Goal: Task Accomplishment & Management: Use online tool/utility

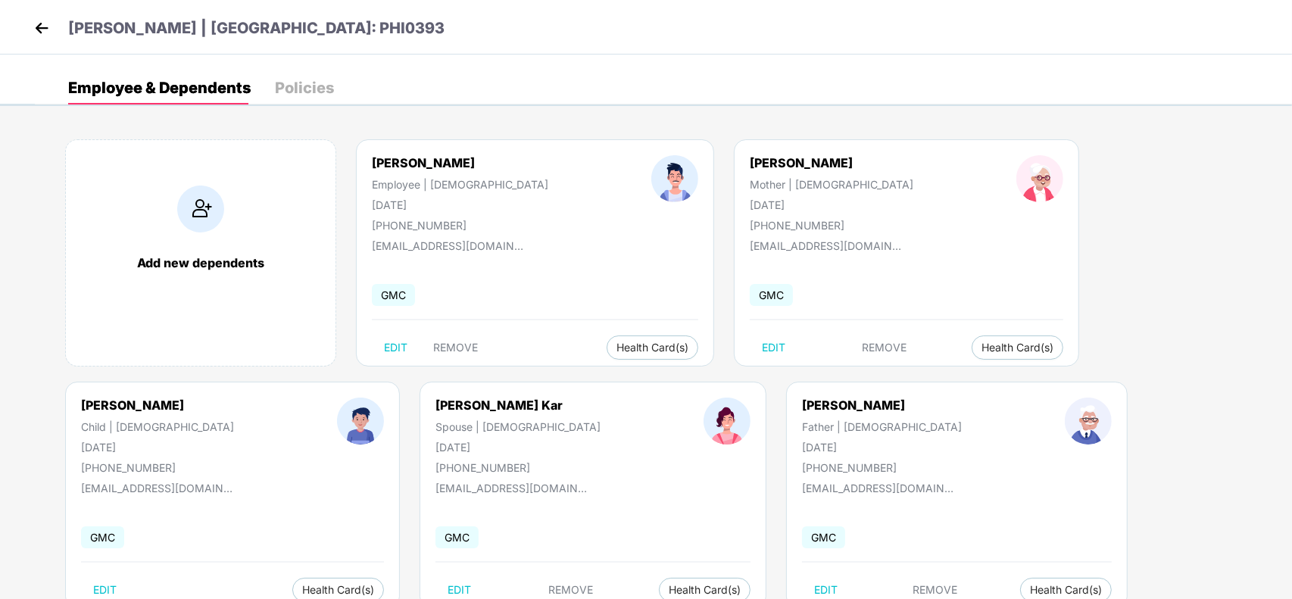
click at [34, 34] on img at bounding box center [41, 28] width 23 height 23
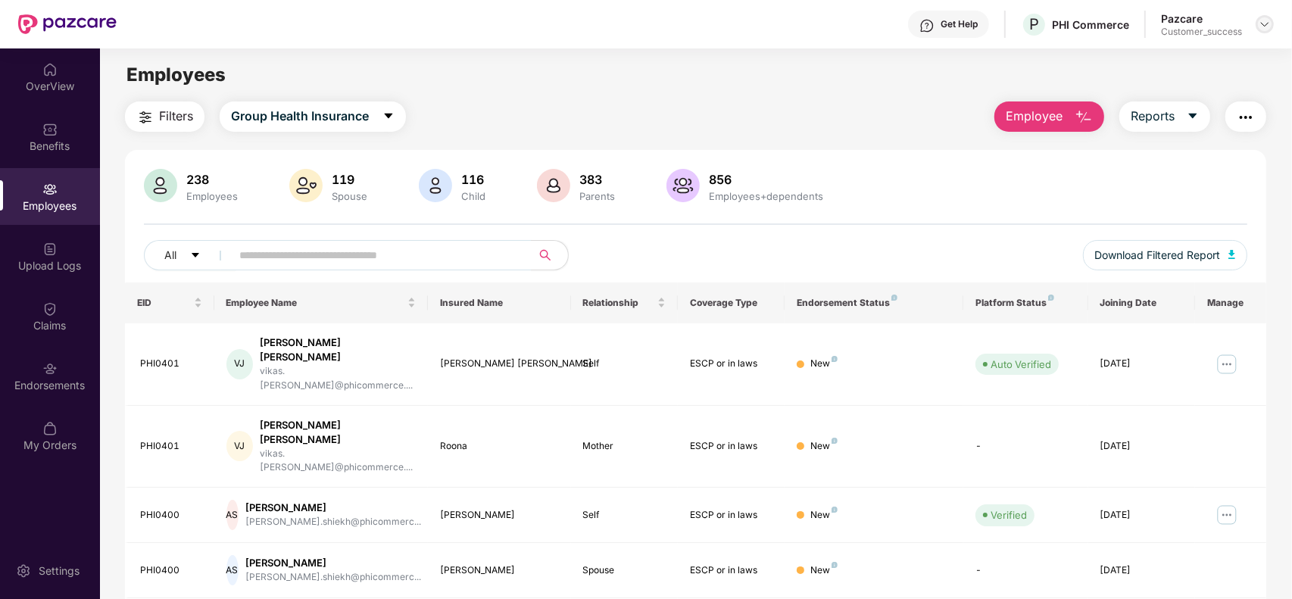
click at [1265, 29] on img at bounding box center [1265, 24] width 12 height 12
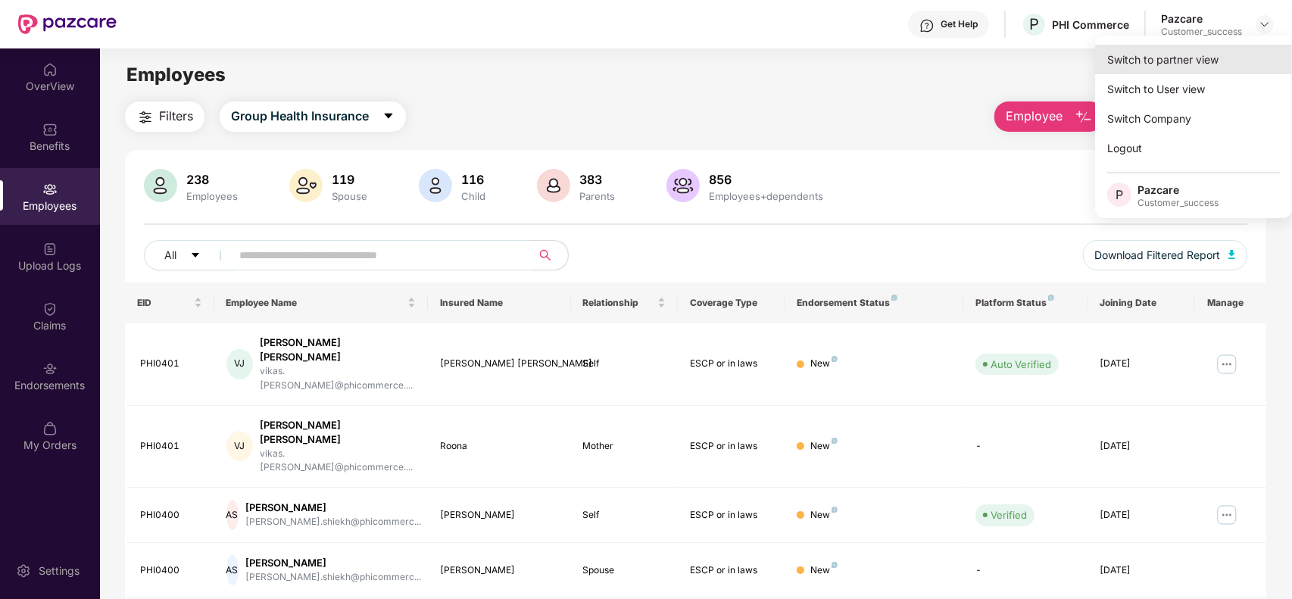
click at [1202, 50] on div "Switch to partner view" at bounding box center [1193, 60] width 197 height 30
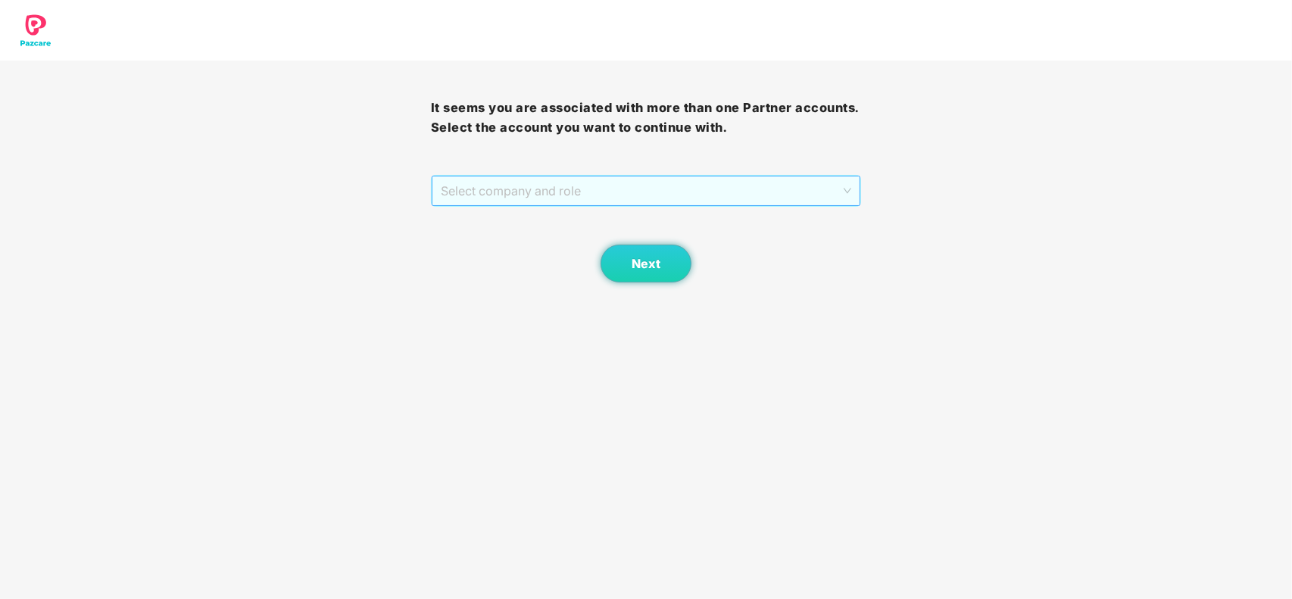
click at [600, 188] on span "Select company and role" at bounding box center [646, 190] width 411 height 29
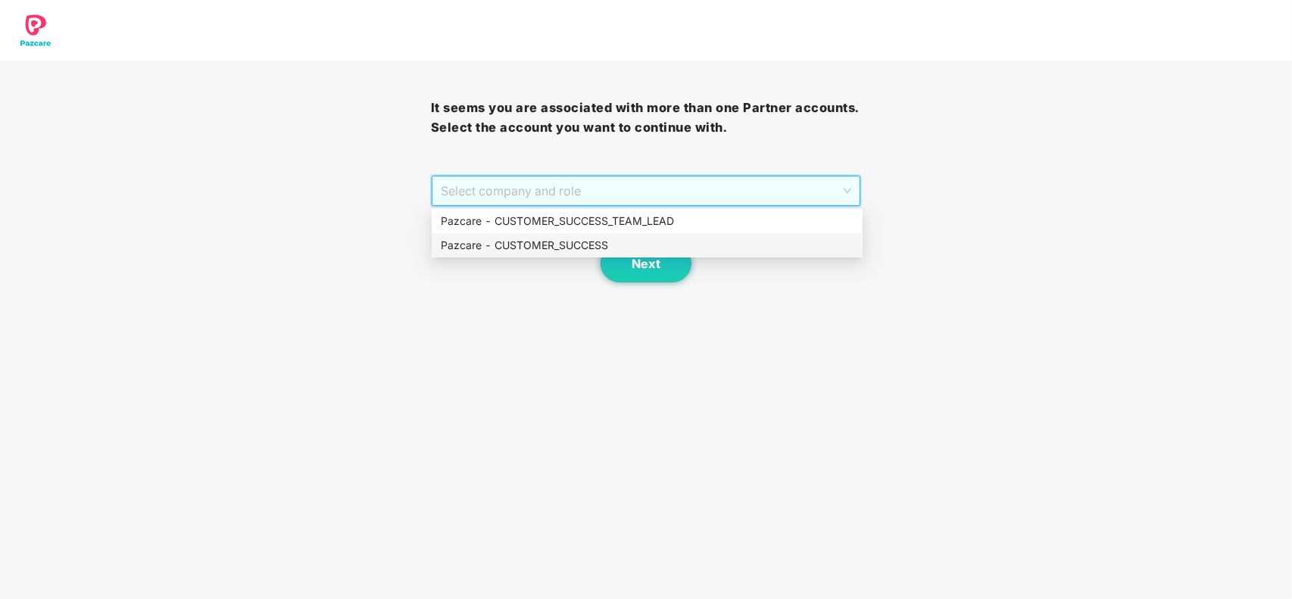
click at [551, 239] on div "Pazcare - CUSTOMER_SUCCESS" at bounding box center [647, 245] width 413 height 17
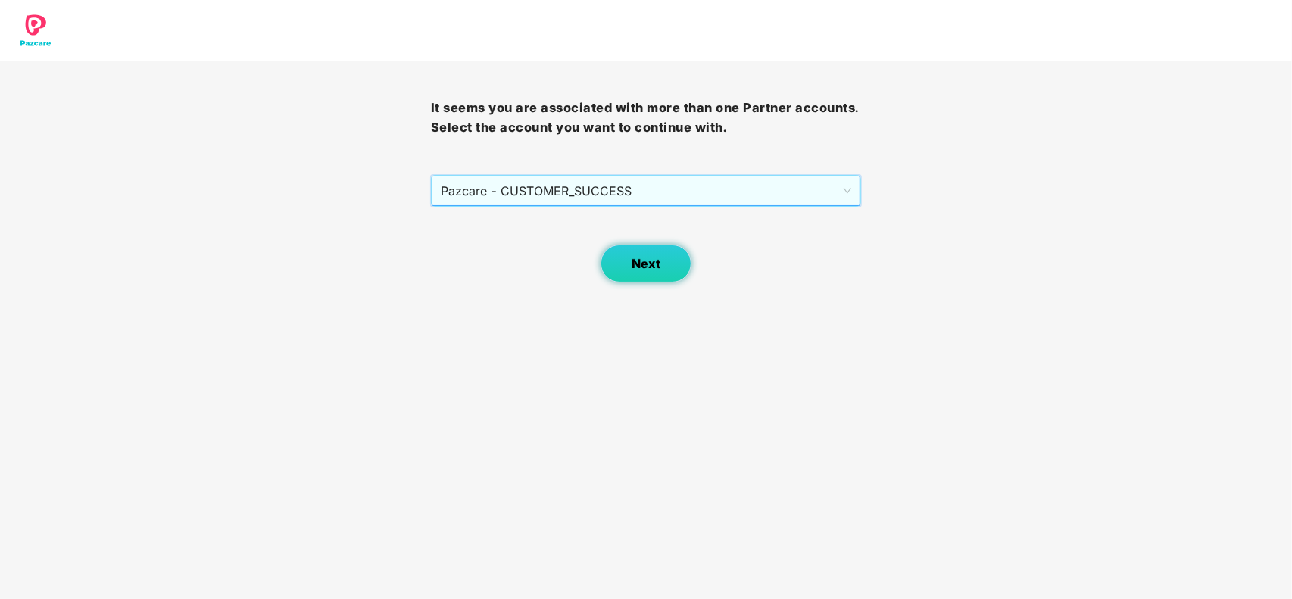
click at [651, 274] on button "Next" at bounding box center [646, 264] width 91 height 38
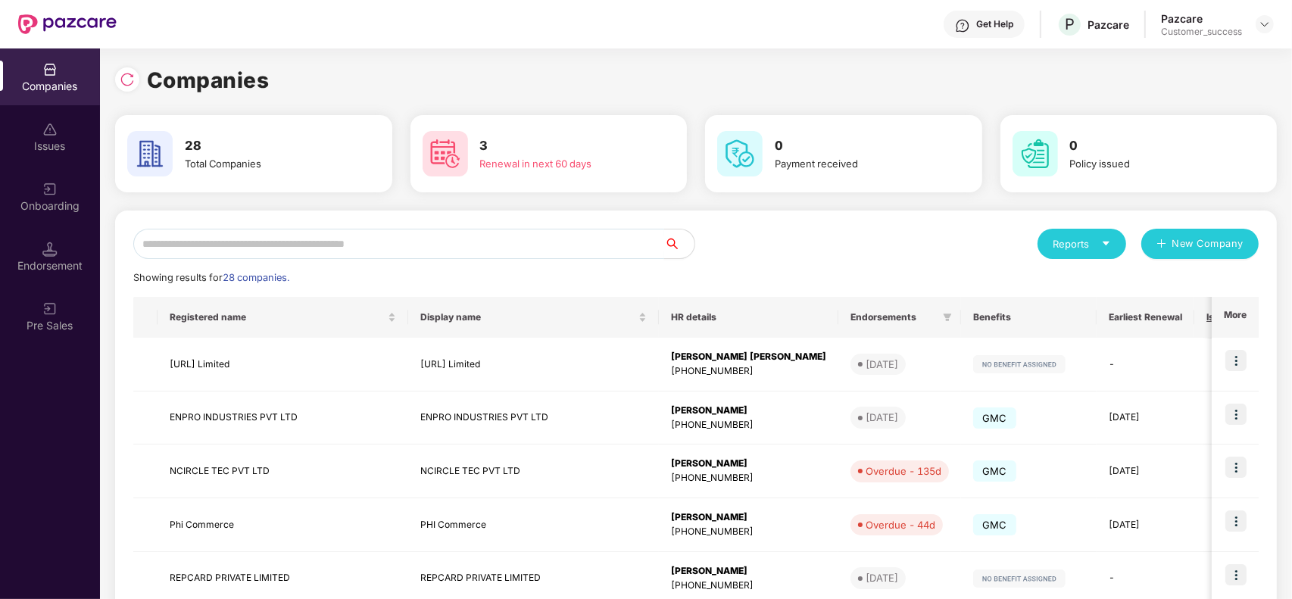
click at [242, 251] on input "text" at bounding box center [398, 244] width 531 height 30
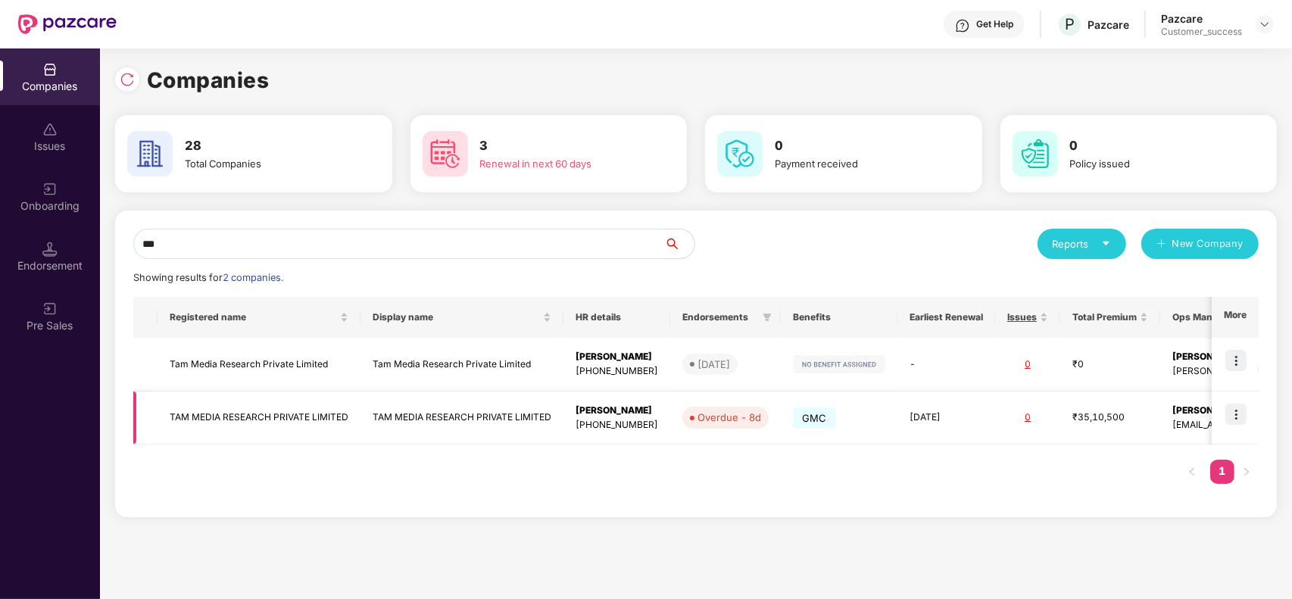
type input "***"
click at [1238, 414] on img at bounding box center [1235, 414] width 21 height 21
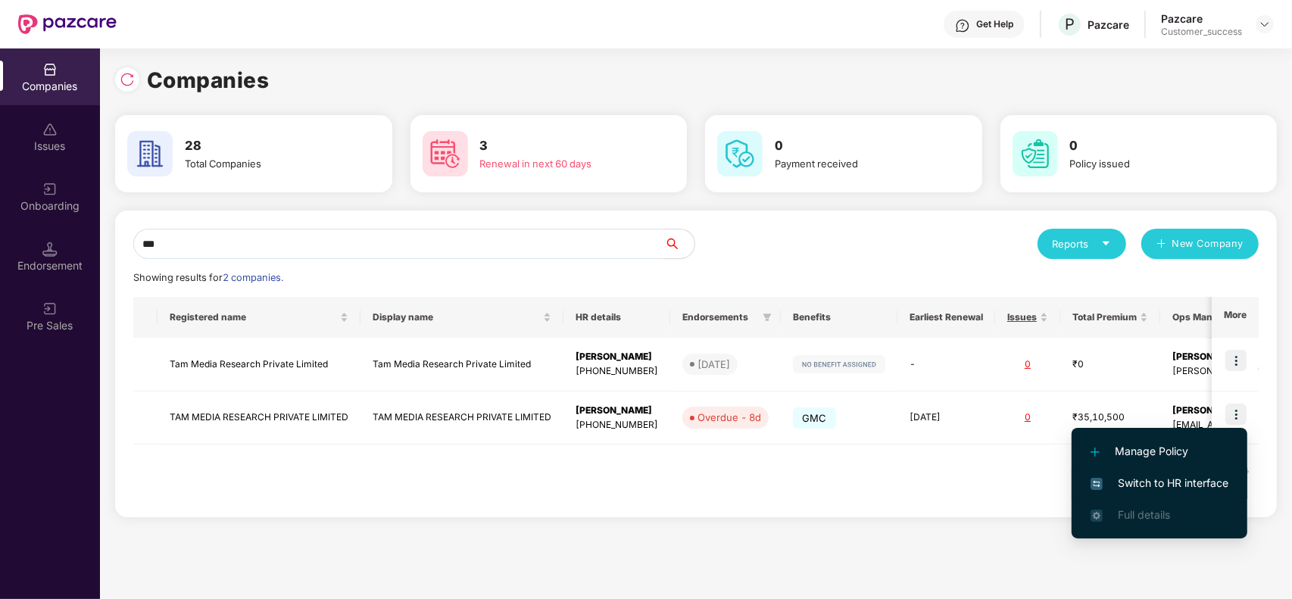
click at [1166, 482] on span "Switch to HR interface" at bounding box center [1160, 483] width 138 height 17
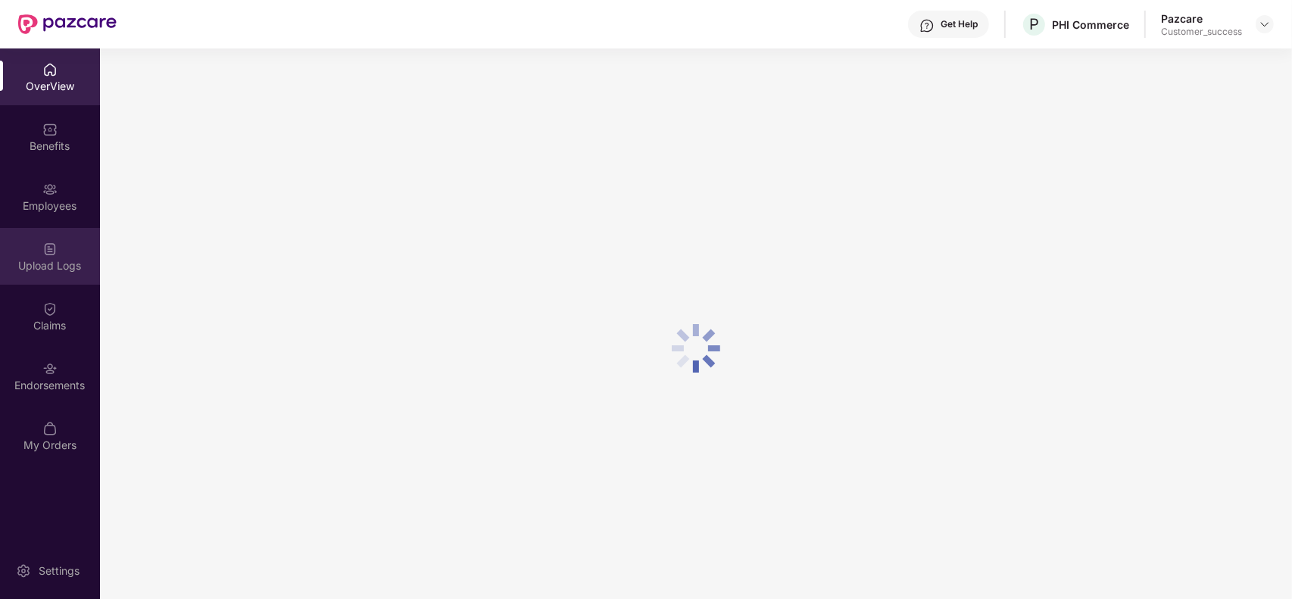
click at [61, 241] on div "Upload Logs" at bounding box center [50, 256] width 100 height 57
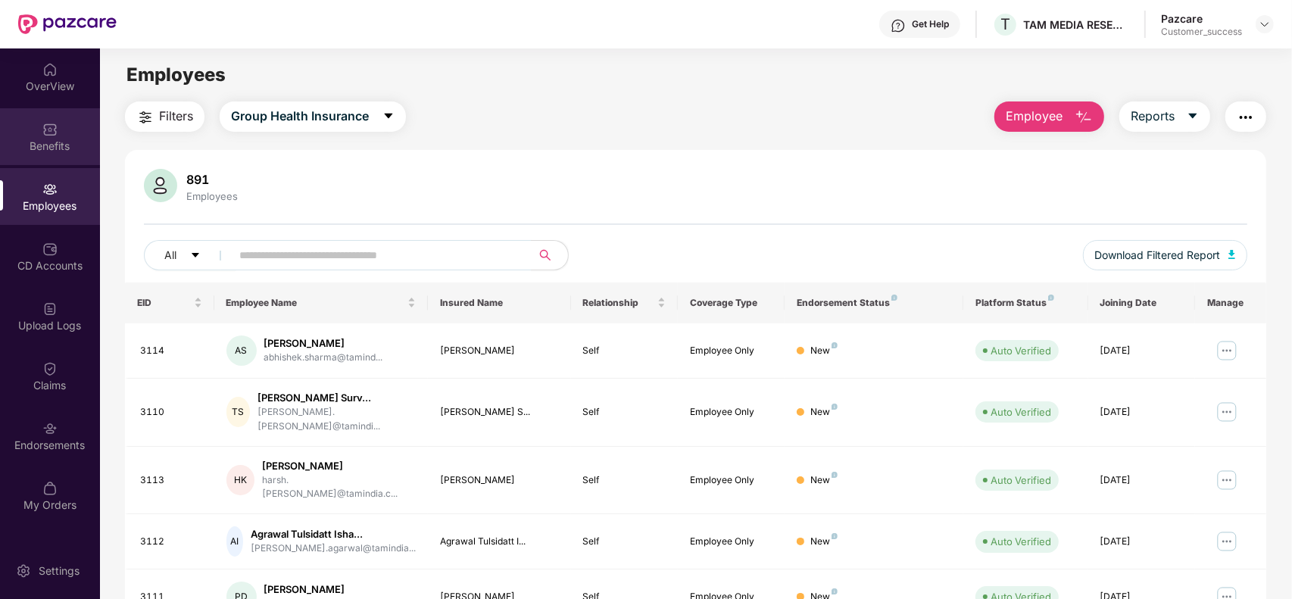
click at [29, 140] on div "Benefits" at bounding box center [50, 146] width 100 height 15
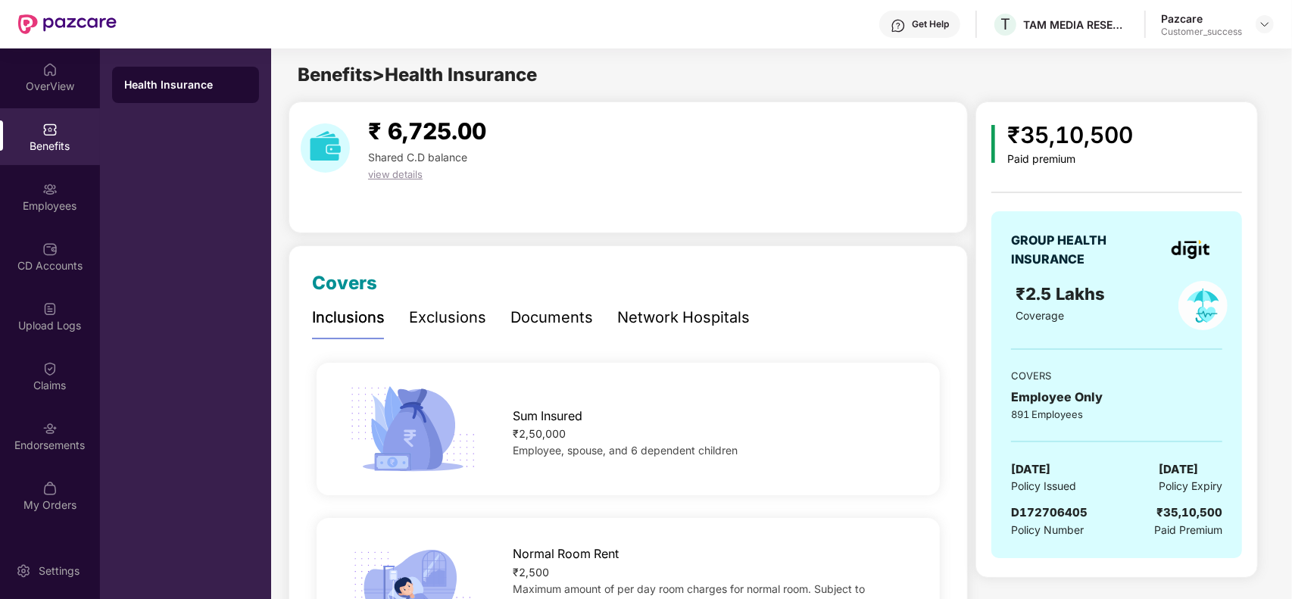
click at [1057, 513] on span "D172706405" at bounding box center [1049, 512] width 76 height 14
copy span "D172706405"
